Goal: Transaction & Acquisition: Purchase product/service

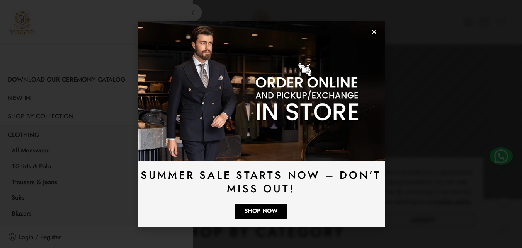
click at [375, 31] on use "Close" at bounding box center [374, 32] width 4 height 4
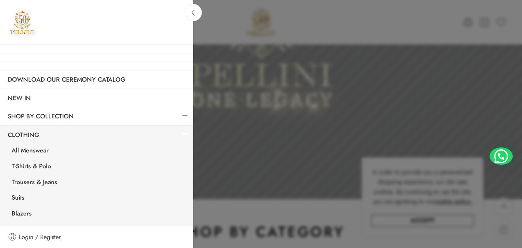
click at [182, 134] on link at bounding box center [185, 134] width 16 height 17
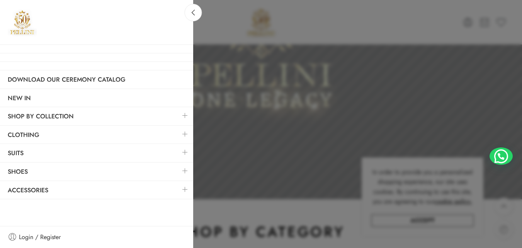
click at [187, 131] on link at bounding box center [185, 134] width 16 height 17
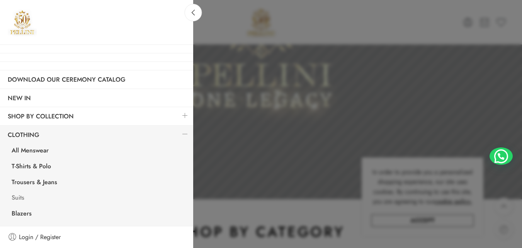
click at [24, 197] on link "Suits" at bounding box center [98, 198] width 189 height 16
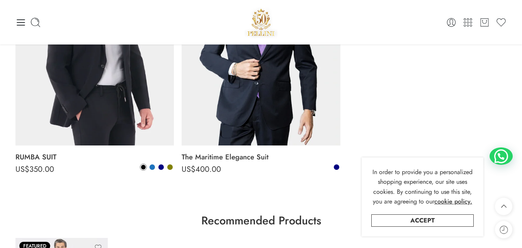
scroll to position [2163, 0]
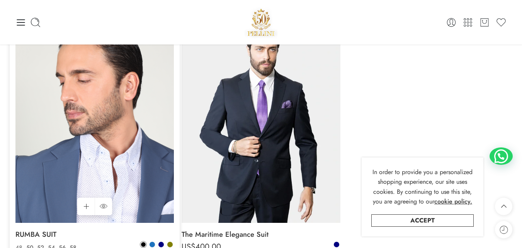
click at [95, 125] on img at bounding box center [94, 116] width 158 height 211
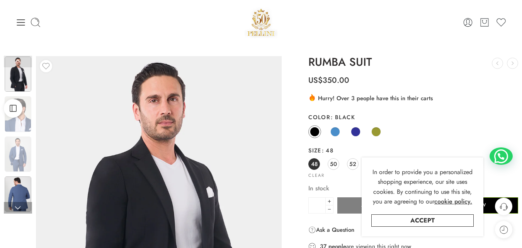
click at [22, 180] on img at bounding box center [18, 193] width 27 height 35
